Goal: Communication & Community: Answer question/provide support

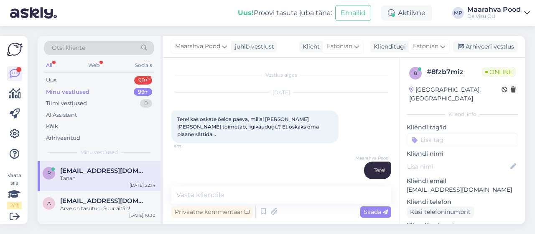
click at [92, 82] on div "Uus 99+" at bounding box center [98, 80] width 109 height 12
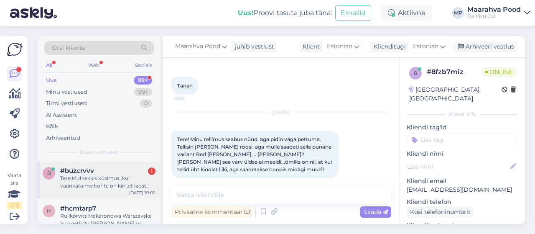
click at [97, 169] on div "#buzcrvvv 1" at bounding box center [107, 171] width 95 height 8
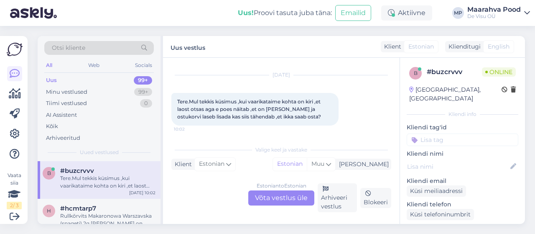
click at [275, 199] on div "Estonian to Estonian Võta vestlus üle" at bounding box center [281, 197] width 66 height 15
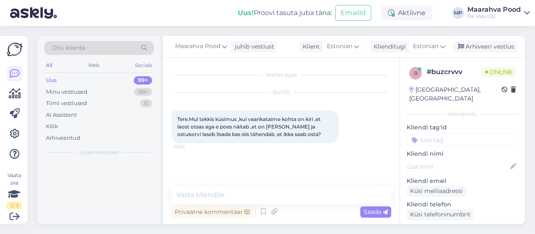
scroll to position [0, 0]
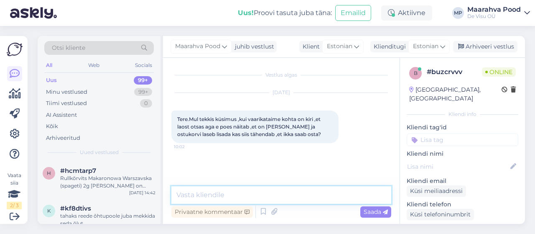
click at [254, 193] on textarea at bounding box center [281, 195] width 220 height 18
type textarea "Tere."
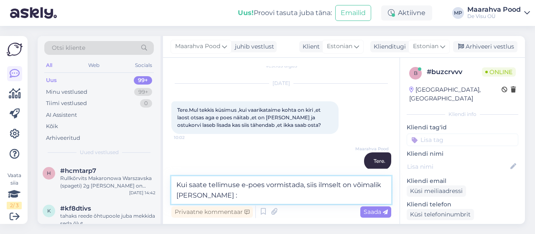
type textarea "Kui saate tellimuse e-poes vormistada, siis ilmselt on võimalik [PERSON_NAME] :)"
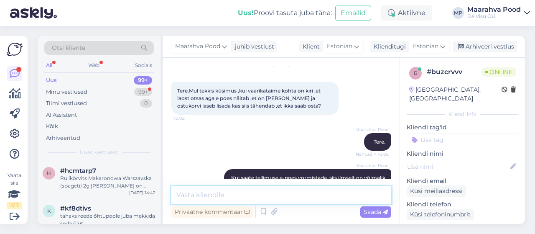
scroll to position [42, 0]
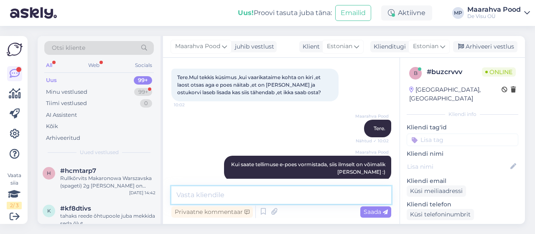
drag, startPoint x: 267, startPoint y: 203, endPoint x: 267, endPoint y: 192, distance: 10.9
click at [267, 201] on textarea at bounding box center [281, 195] width 220 height 18
click at [267, 186] on textarea at bounding box center [281, 195] width 220 height 18
click at [268, 195] on textarea at bounding box center [281, 195] width 220 height 18
type textarea "Öelge mulle mis taime te soovite"
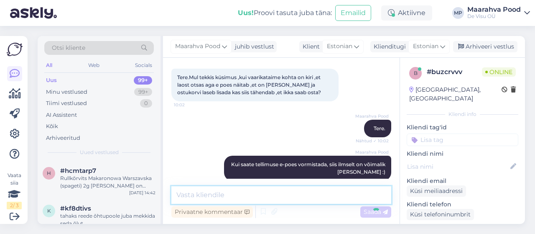
scroll to position [132, 0]
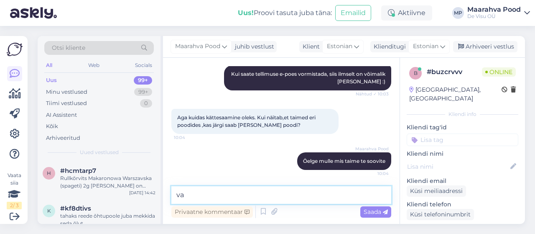
type textarea "v"
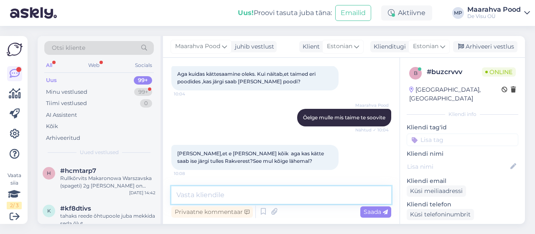
click at [228, 195] on textarea at bounding box center [281, 195] width 220 height 18
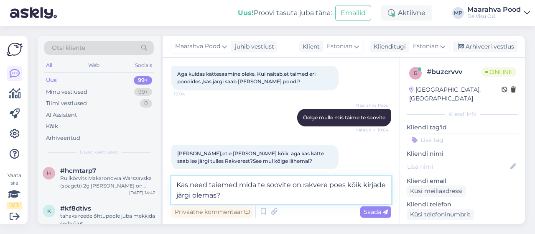
click at [221, 183] on textarea "Kas need taiemed mida te soovite on rakvere poes kõik kirjade järgi olemas?" at bounding box center [281, 190] width 220 height 28
click at [230, 193] on textarea "Kas need taimed mida te soovite on rakvere poes kõik kirjade järgi olemas?" at bounding box center [281, 190] width 220 height 28
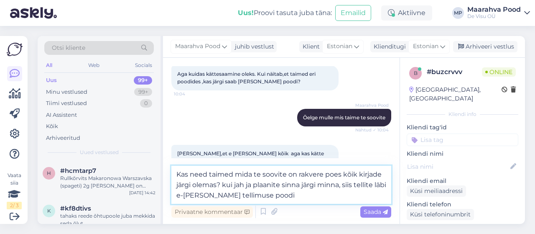
type textarea "Kas need taimed mida te soovite on rakvere poes kõik kirjade järgi olemas? kui …"
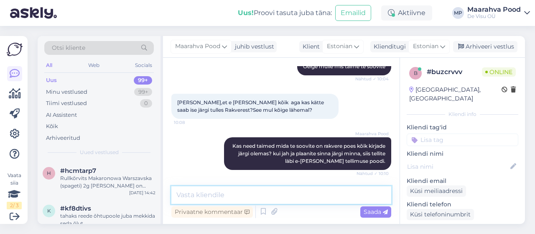
scroll to position [262, 0]
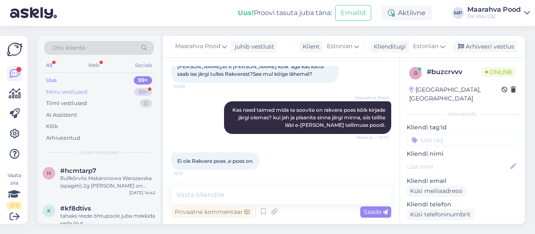
click at [93, 92] on div "Minu vestlused 99+" at bounding box center [98, 92] width 109 height 12
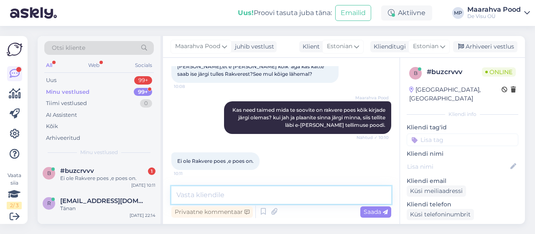
click at [214, 199] on textarea at bounding box center [281, 195] width 220 height 18
type textarea "palun andke mulle taime nimi"
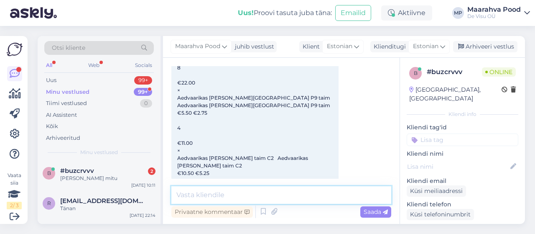
scroll to position [463, 0]
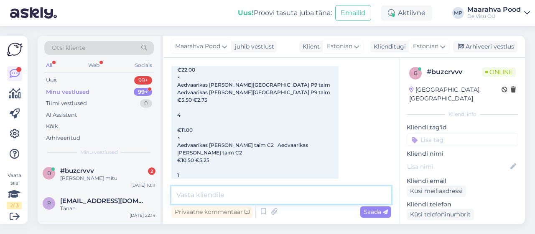
click at [236, 193] on textarea at bounding box center [281, 195] width 220 height 18
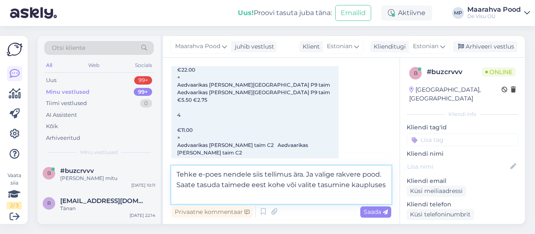
type textarea "Tehke e-poes nendele siis tellimus ära. Ja valige rakvere pood. Saate tasuda ta…"
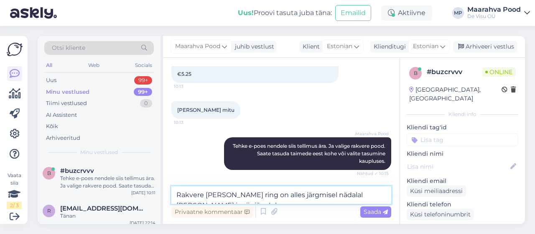
scroll to position [649, 0]
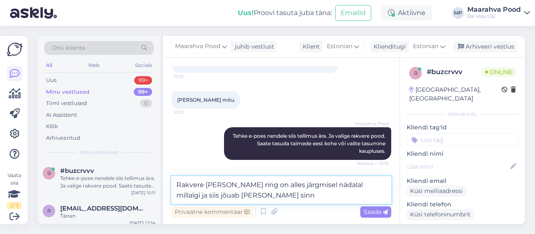
type textarea "Rakvere [PERSON_NAME] ring on alles järgmisel nädalal millalgi ja siis jõuab [P…"
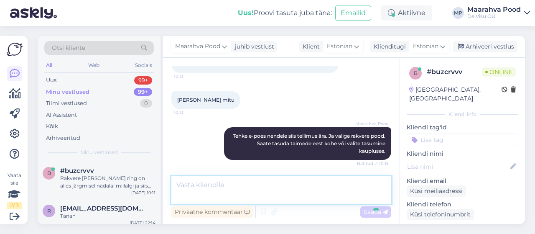
scroll to position [683, 0]
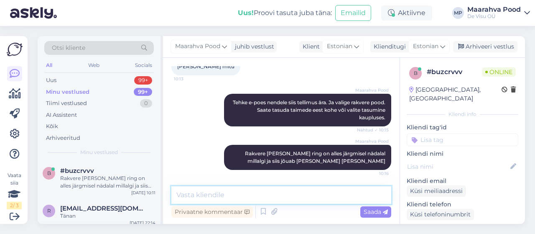
type textarea "k"
type textarea "Teisespooles pigem"
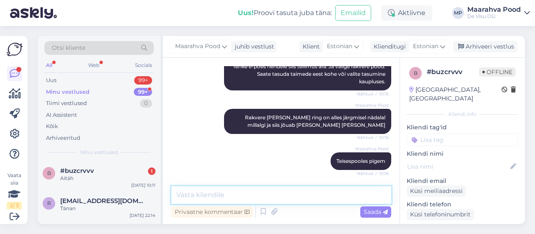
scroll to position [755, 0]
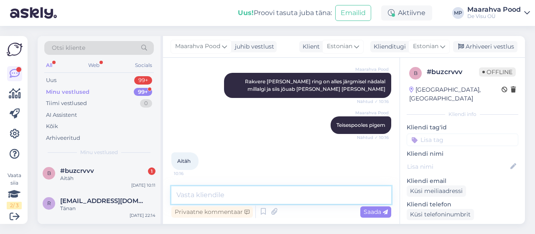
click at [223, 195] on textarea at bounding box center [281, 195] width 220 height 18
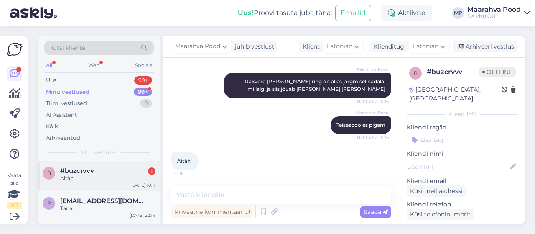
click at [82, 165] on div "b #buzcrvvv 1 Aitäh [DATE] 10:11" at bounding box center [99, 176] width 123 height 30
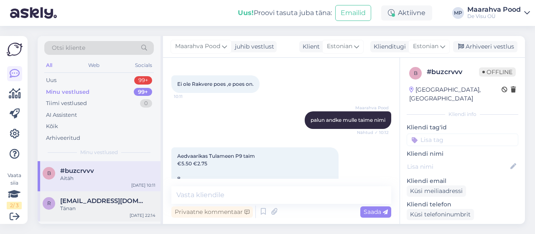
click at [86, 210] on div "Tänan" at bounding box center [107, 208] width 95 height 8
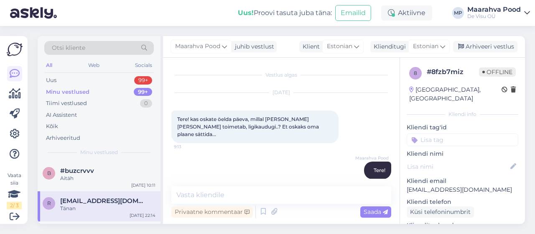
scroll to position [526, 0]
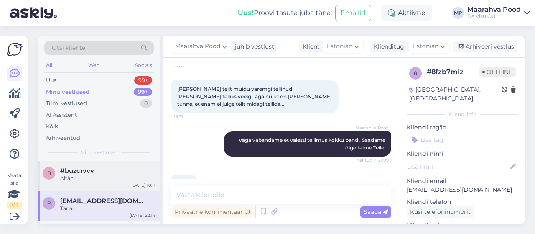
click at [84, 179] on div "Aitäh" at bounding box center [107, 178] width 95 height 8
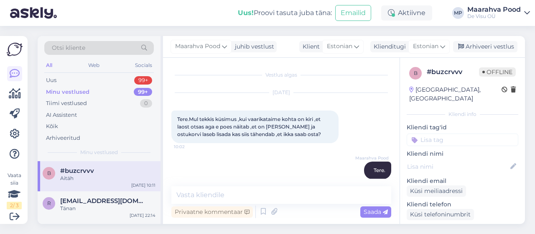
scroll to position [339, 0]
